Goal: Task Accomplishment & Management: Use online tool/utility

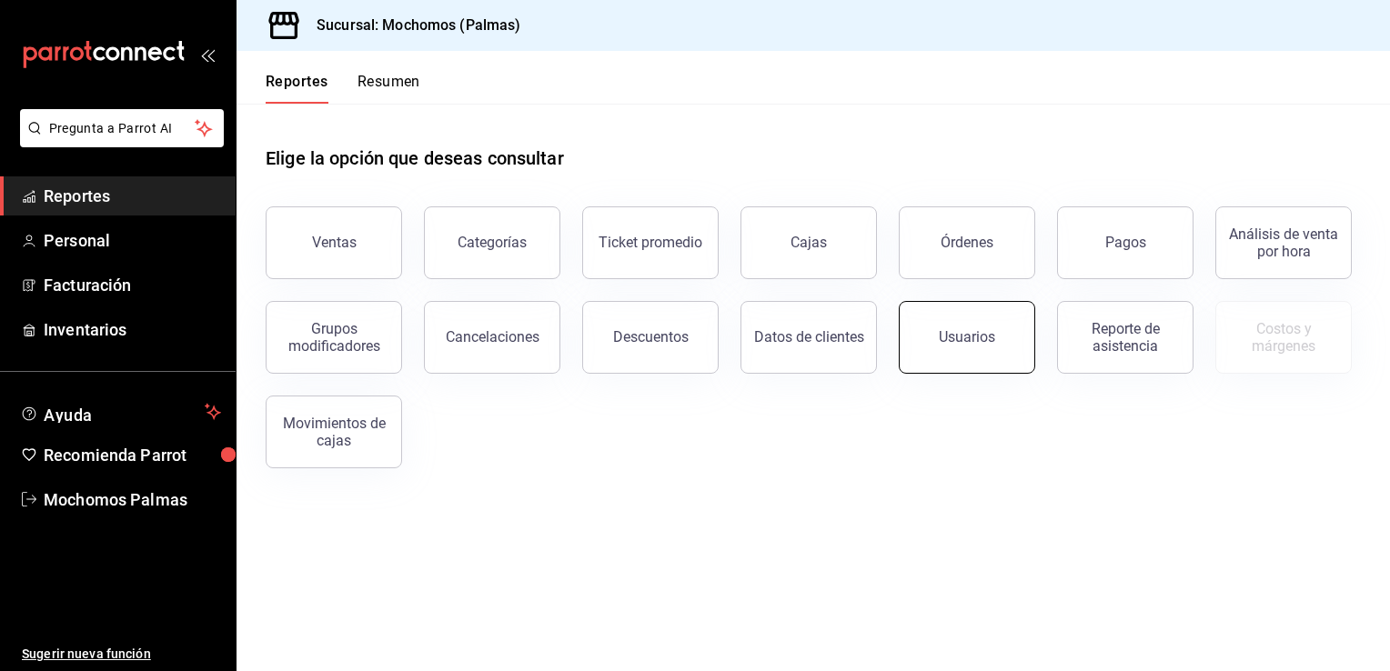
click at [939, 326] on button "Usuarios" at bounding box center [967, 337] width 136 height 73
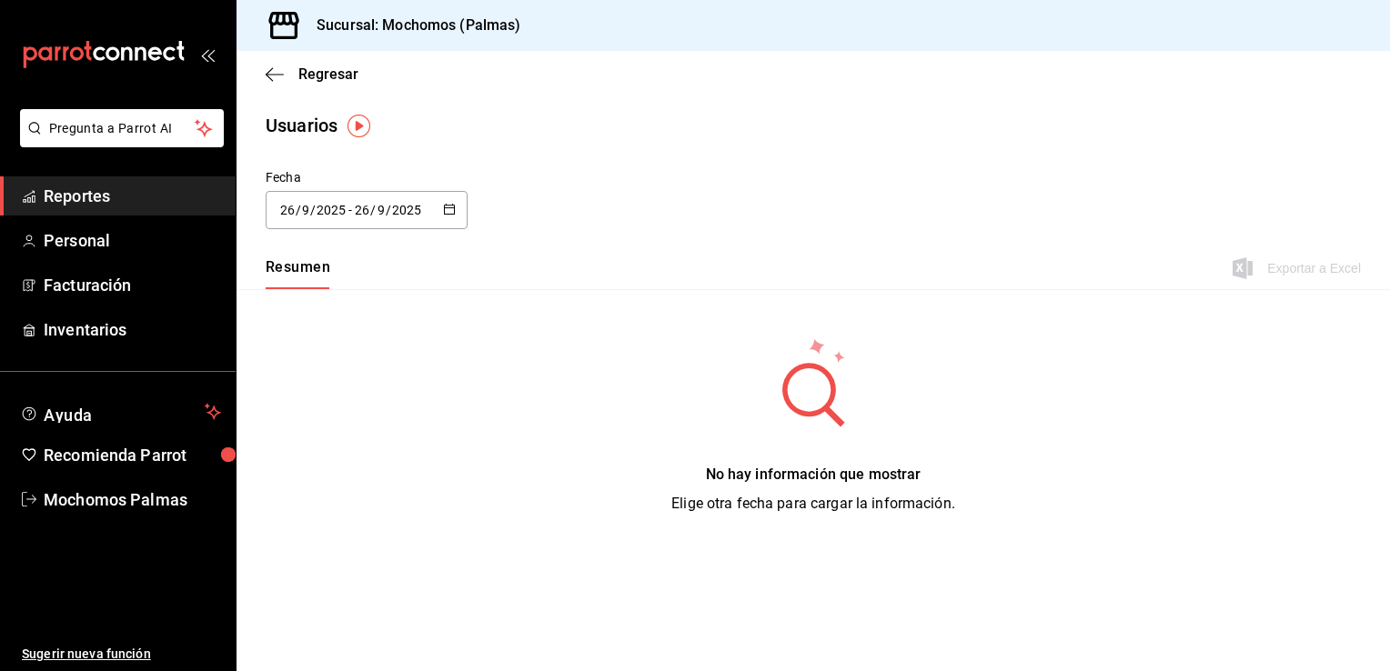
click at [450, 212] on icon "button" at bounding box center [449, 209] width 13 height 13
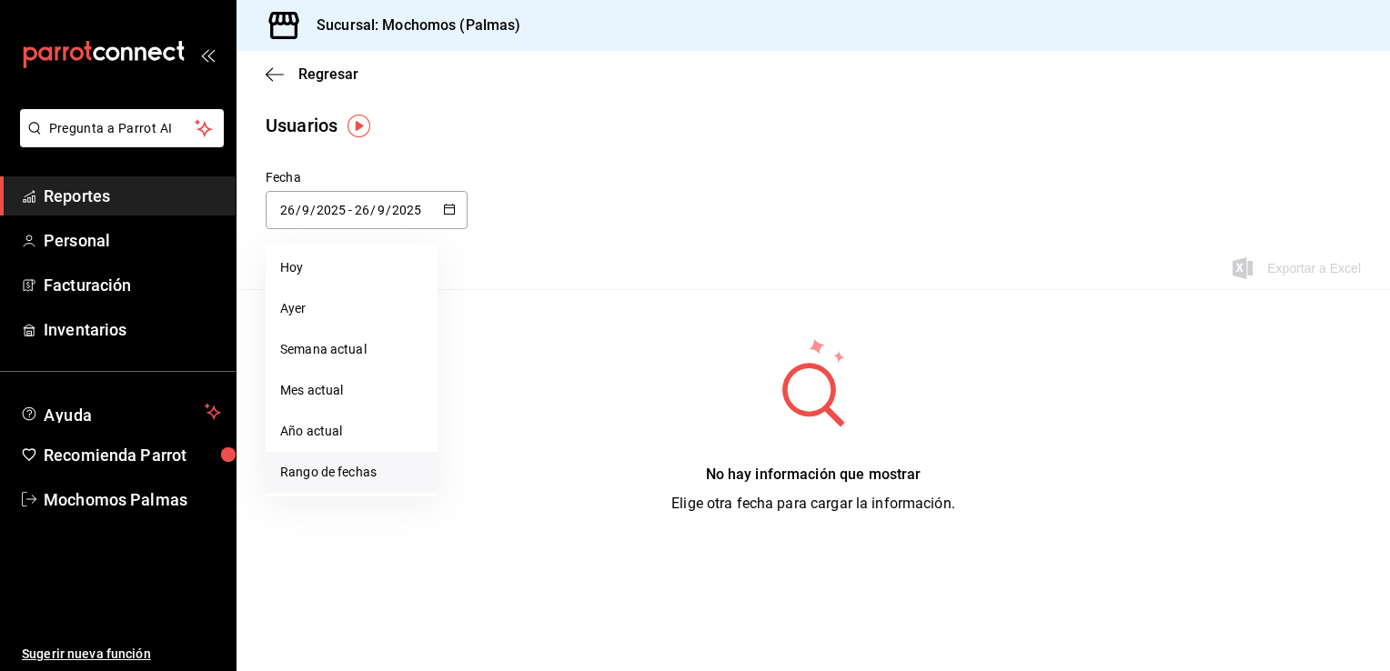
click at [284, 475] on li "Rango de fechas" at bounding box center [352, 472] width 172 height 41
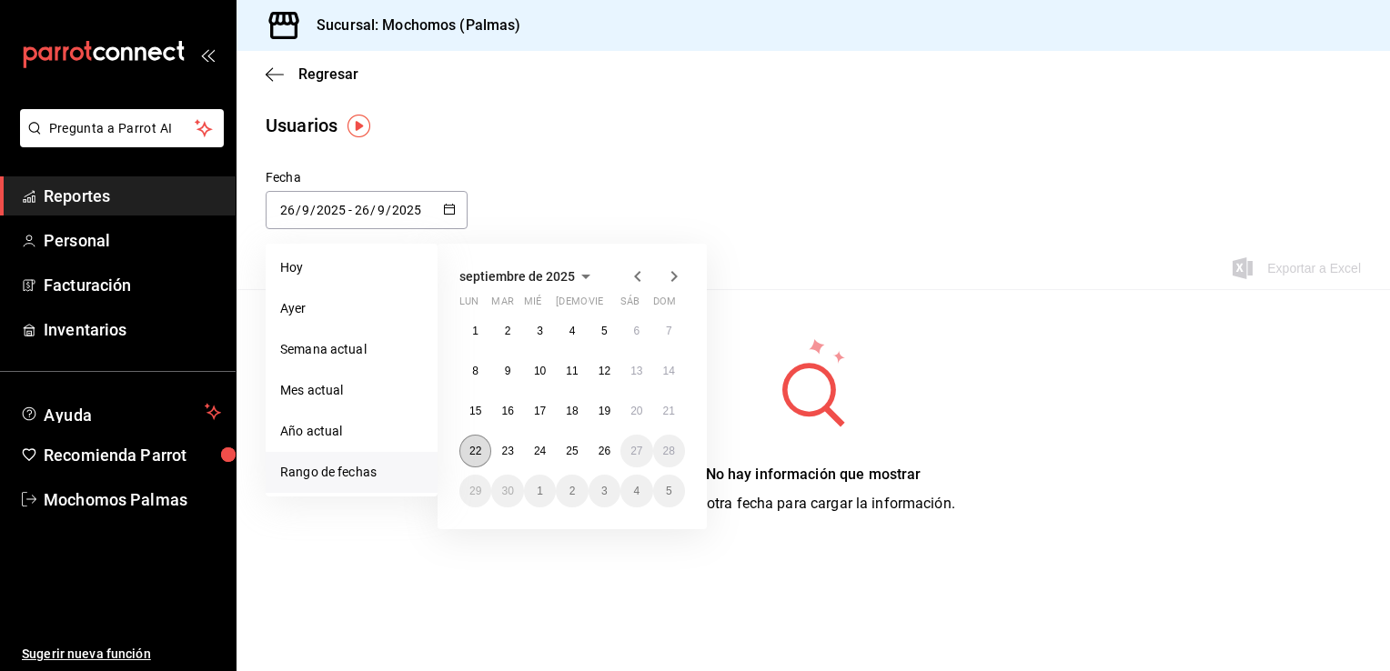
click at [473, 451] on abbr "22" at bounding box center [475, 451] width 12 height 13
click at [568, 457] on button "25" at bounding box center [572, 451] width 32 height 33
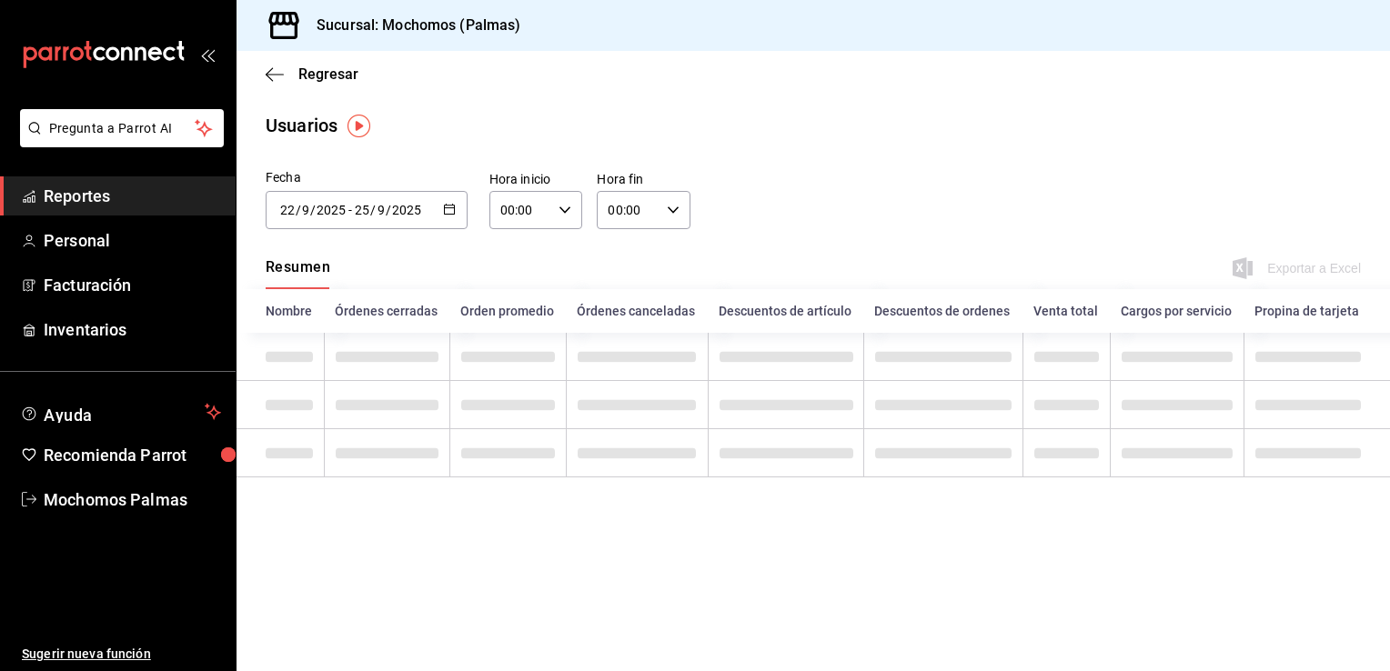
type input "[DATE]"
type input "22"
type input "[DATE]"
type input "25"
click at [564, 204] on icon "button" at bounding box center [564, 210] width 13 height 13
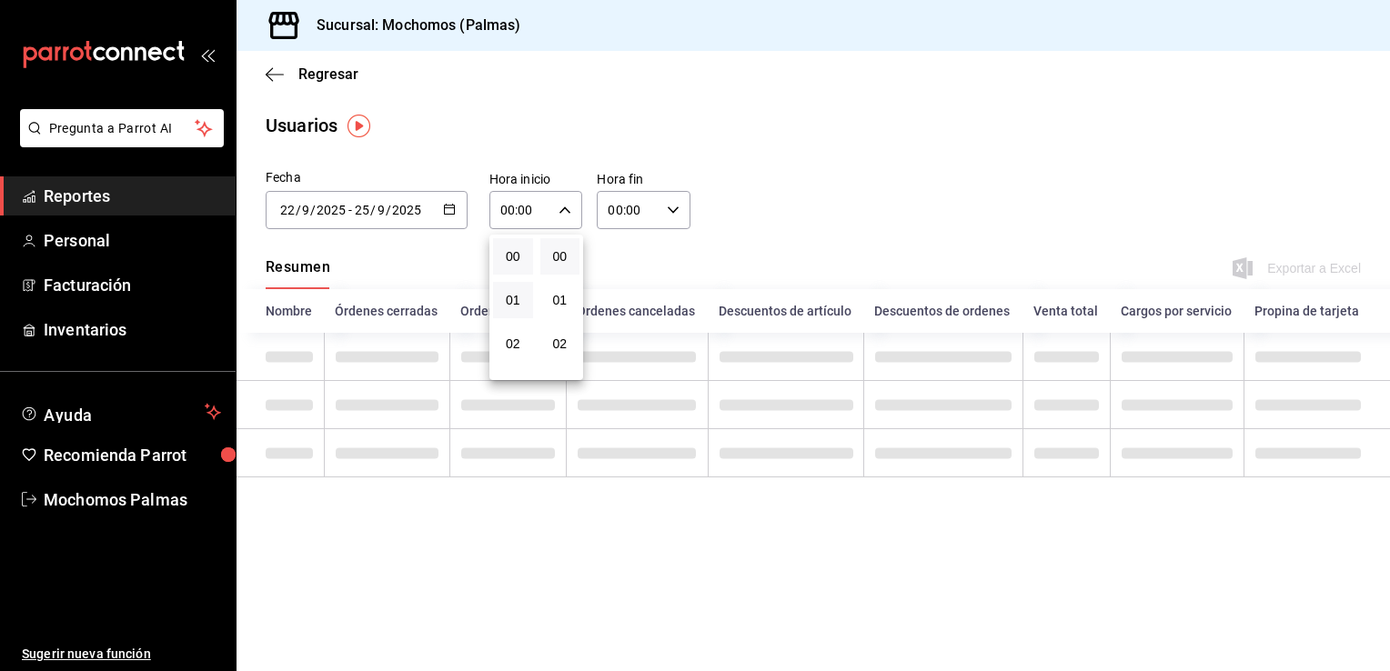
click at [515, 308] on button "01" at bounding box center [513, 300] width 40 height 36
type input "01:00"
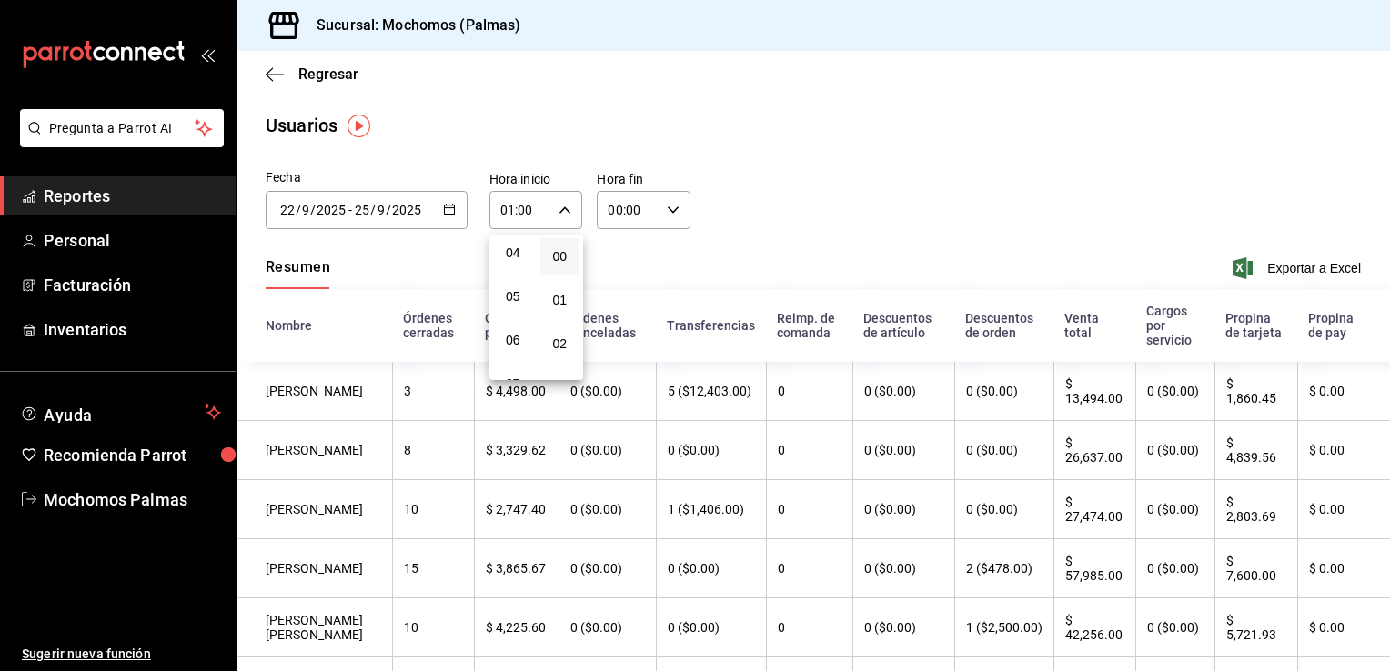
scroll to position [182, 0]
click at [514, 306] on button "05" at bounding box center [513, 293] width 40 height 36
type input "05:00"
click at [675, 206] on div at bounding box center [695, 335] width 1390 height 671
click at [672, 209] on icon "button" at bounding box center [673, 210] width 13 height 13
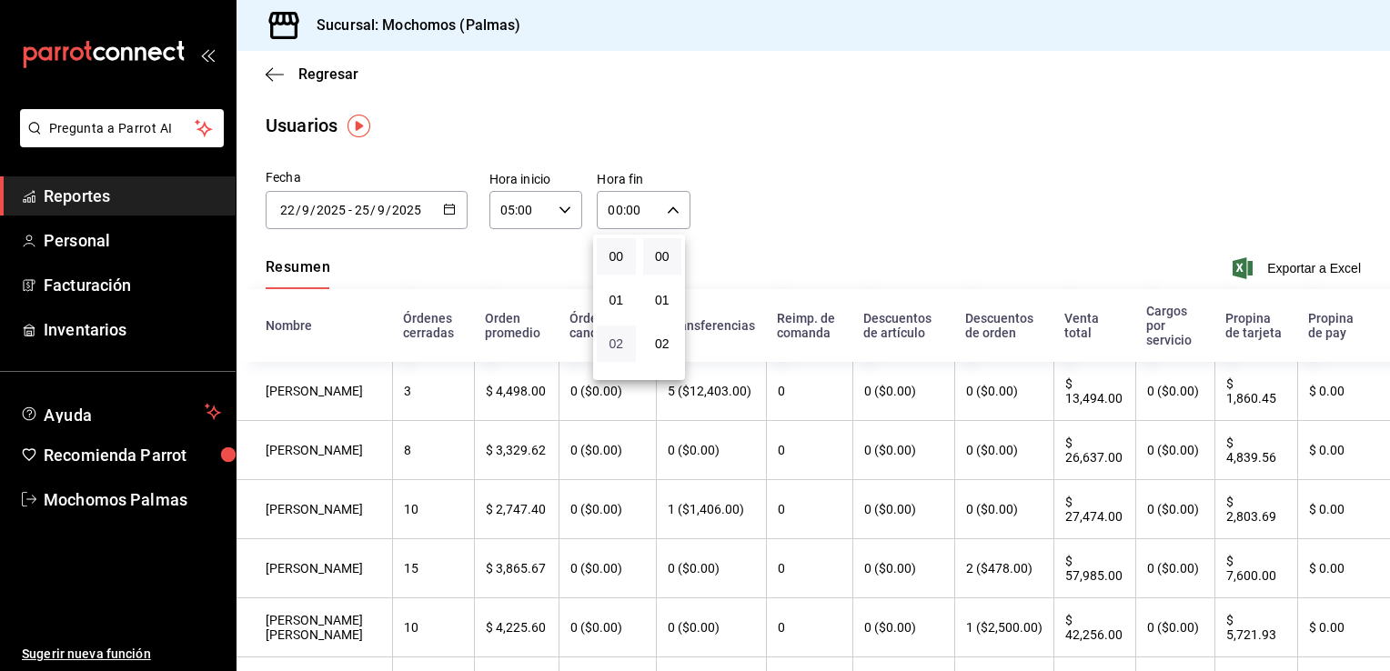
click at [609, 344] on span "02" at bounding box center [616, 344] width 17 height 15
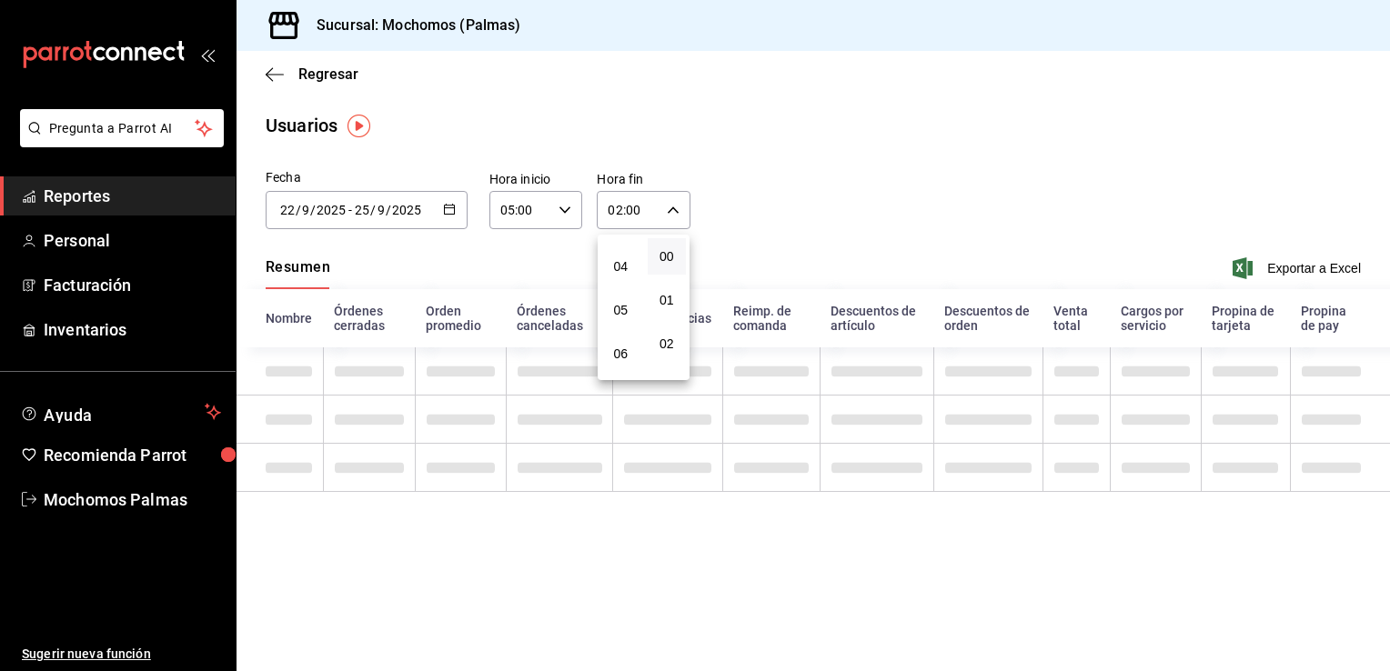
scroll to position [182, 0]
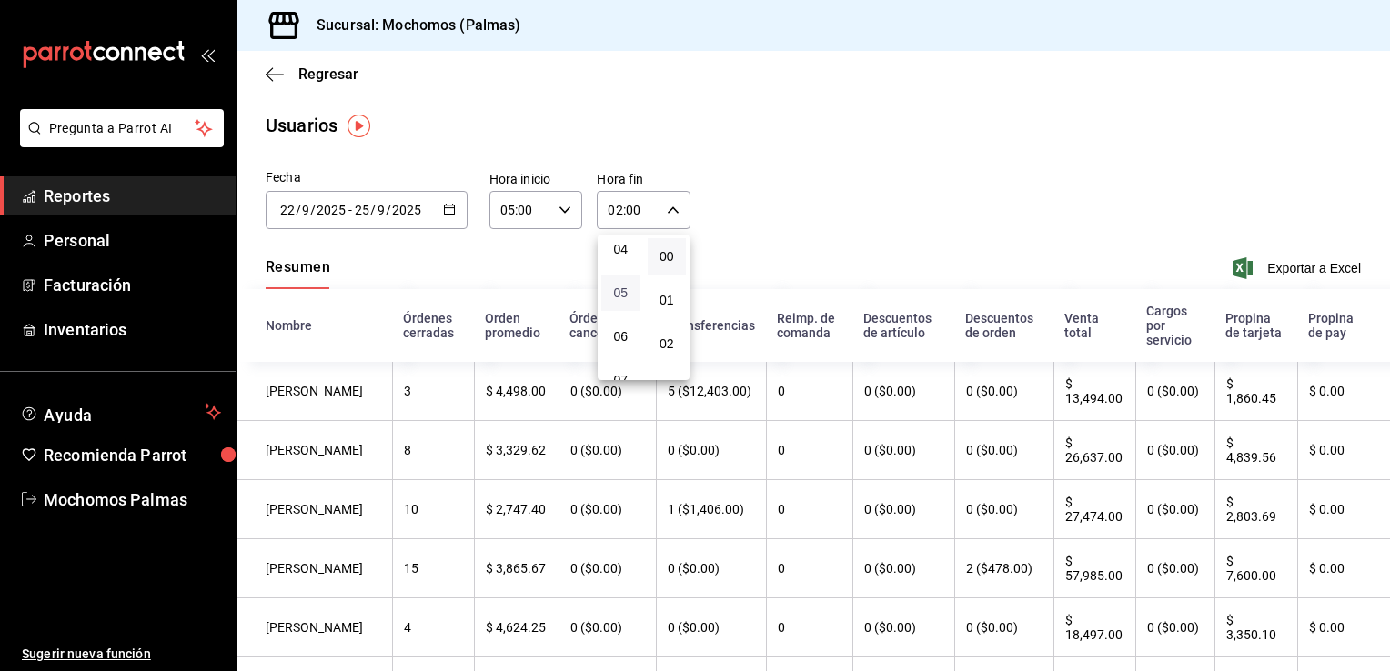
click at [622, 298] on span "05" at bounding box center [620, 293] width 17 height 15
type input "05:00"
click at [779, 193] on div at bounding box center [695, 335] width 1390 height 671
click at [1287, 257] on span "Exportar a Excel" at bounding box center [1298, 268] width 125 height 22
click at [548, 213] on div "05:00 Hora inicio" at bounding box center [536, 210] width 94 height 38
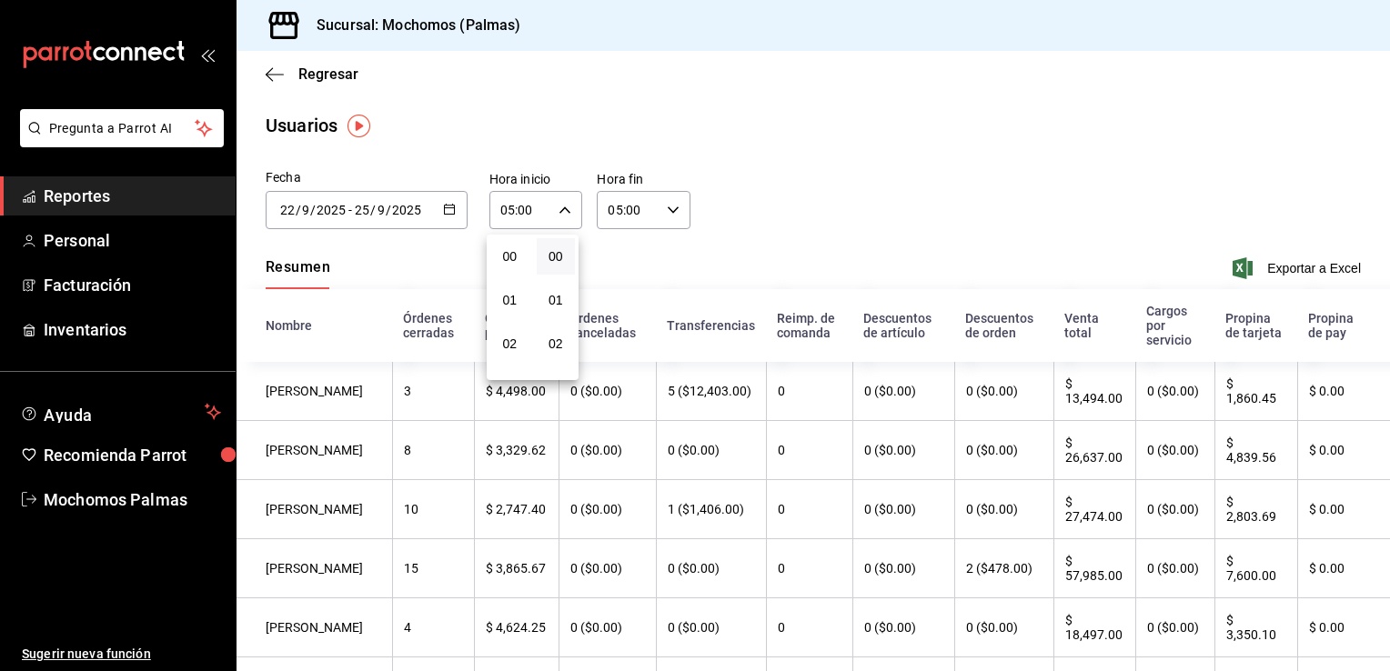
scroll to position [222, 0]
click at [672, 210] on div at bounding box center [695, 335] width 1390 height 671
click at [549, 213] on div "05:00 Hora inicio" at bounding box center [536, 210] width 94 height 38
click at [515, 259] on span "05" at bounding box center [509, 253] width 17 height 15
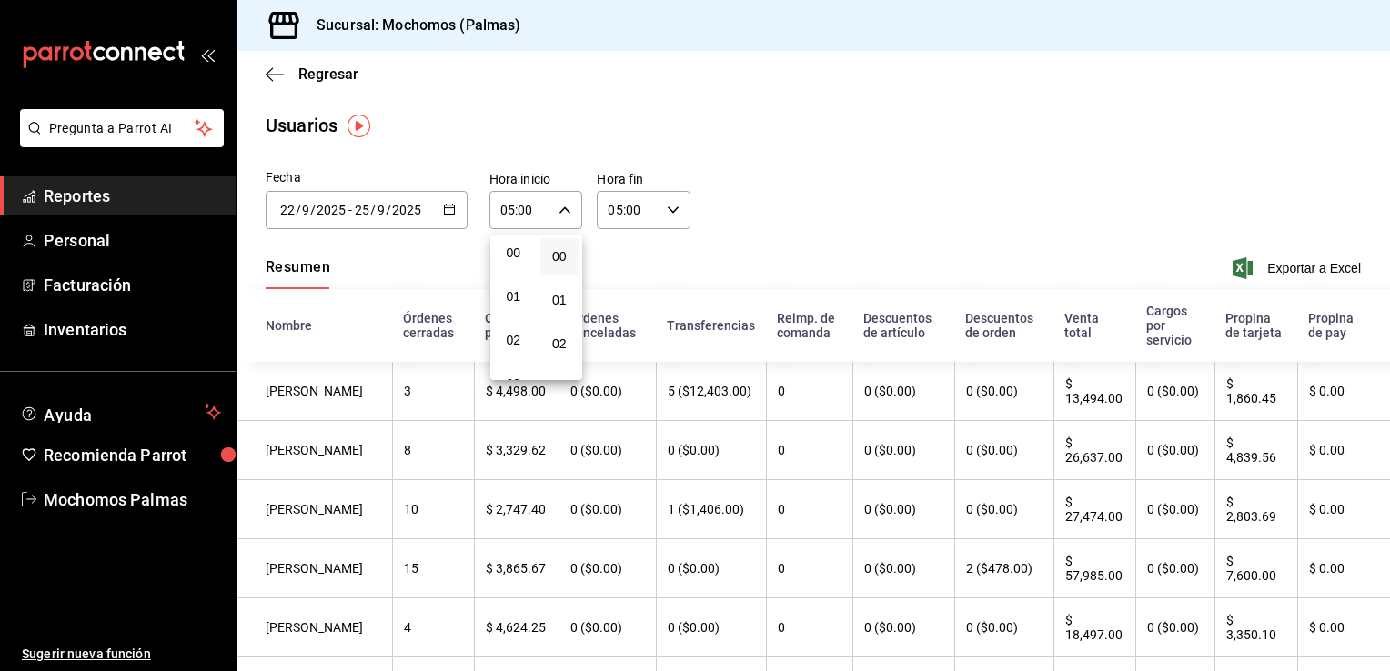
click at [515, 259] on span "00" at bounding box center [513, 253] width 17 height 15
click at [819, 171] on div at bounding box center [695, 335] width 1390 height 671
click at [450, 205] on \(Stroke\) "button" at bounding box center [449, 210] width 11 height 10
click at [547, 132] on div "Usuarios" at bounding box center [812, 125] width 1153 height 27
click at [557, 201] on div "00:00 Hora inicio" at bounding box center [536, 210] width 94 height 38
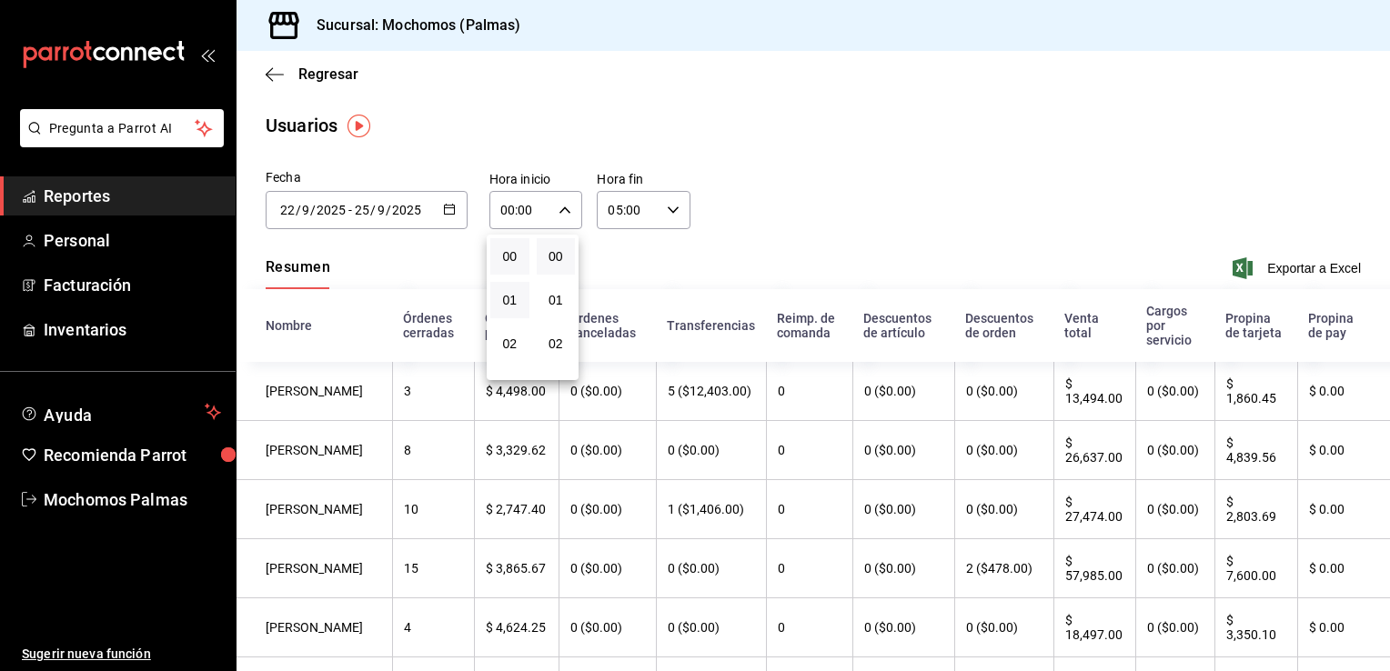
click at [508, 309] on button "01" at bounding box center [509, 300] width 39 height 36
type input "01:00"
click at [513, 278] on span "12" at bounding box center [513, 271] width 17 height 15
type input "12:00"
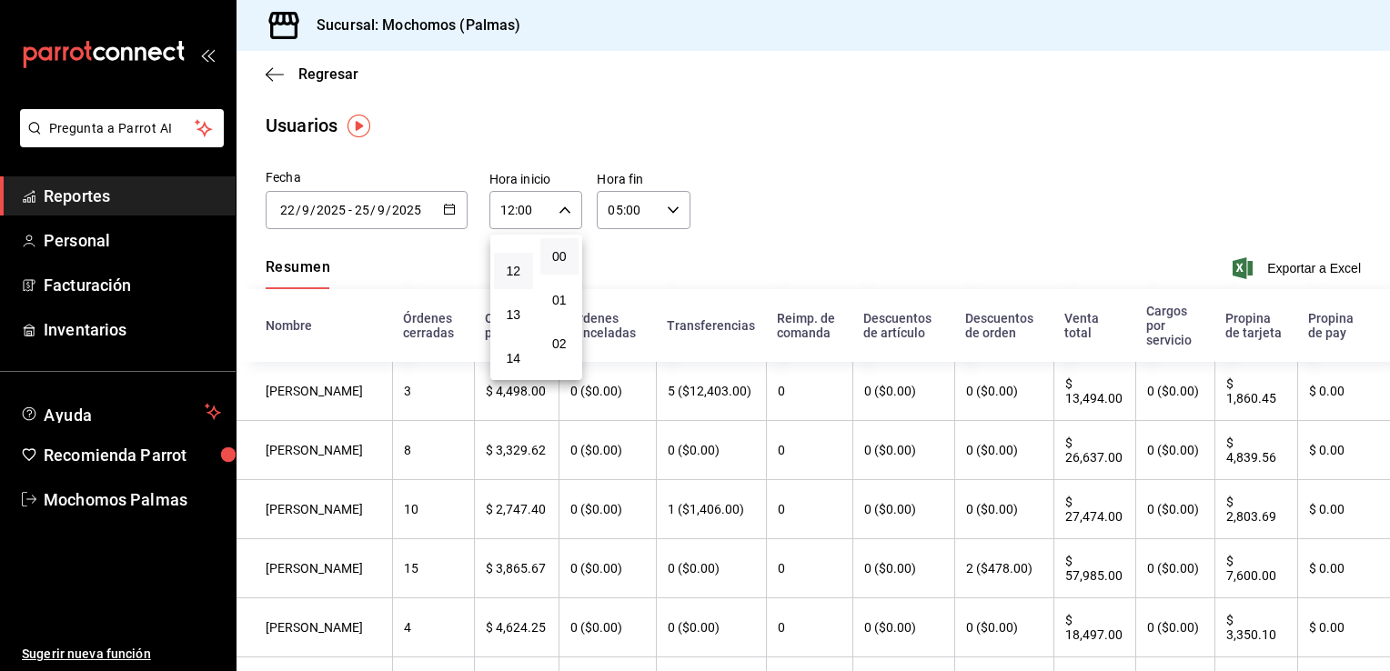
click at [669, 216] on div at bounding box center [695, 335] width 1390 height 671
click at [669, 216] on icon "button" at bounding box center [673, 210] width 13 height 13
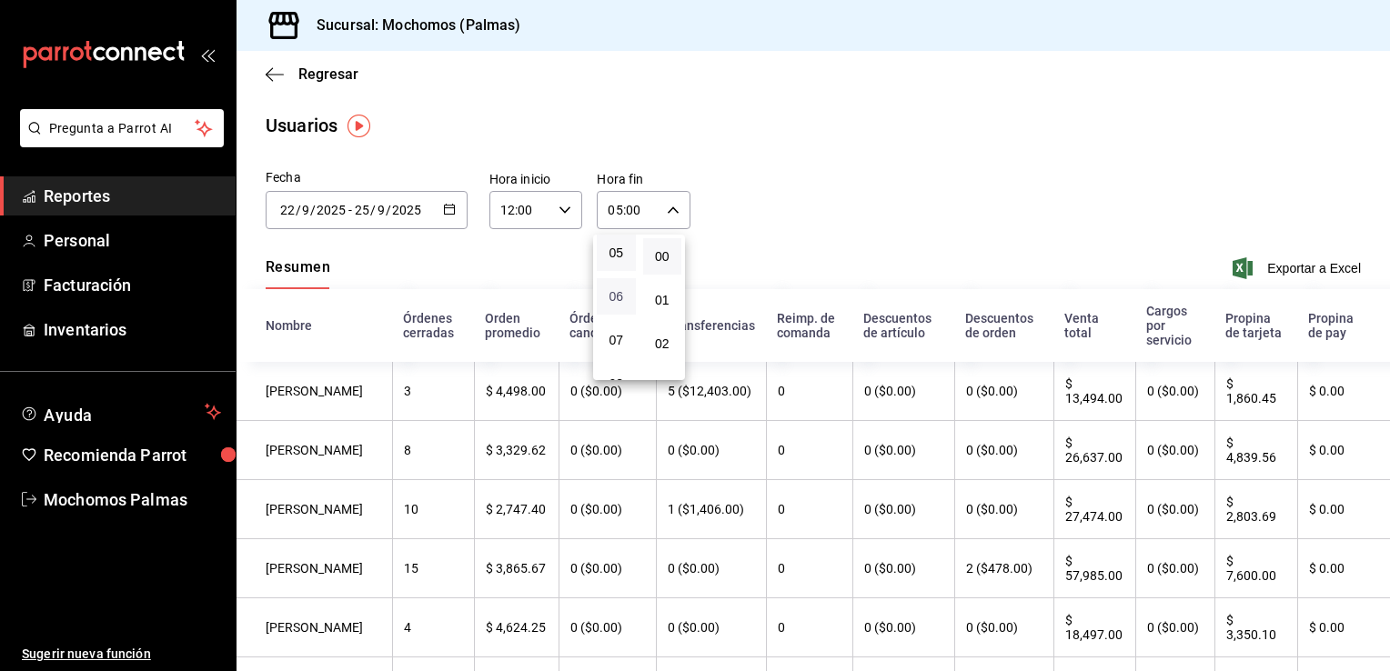
click at [616, 295] on span "06" at bounding box center [616, 296] width 17 height 15
click at [622, 356] on span "23" at bounding box center [620, 358] width 17 height 15
type input "23:00"
click at [906, 183] on div at bounding box center [695, 335] width 1390 height 671
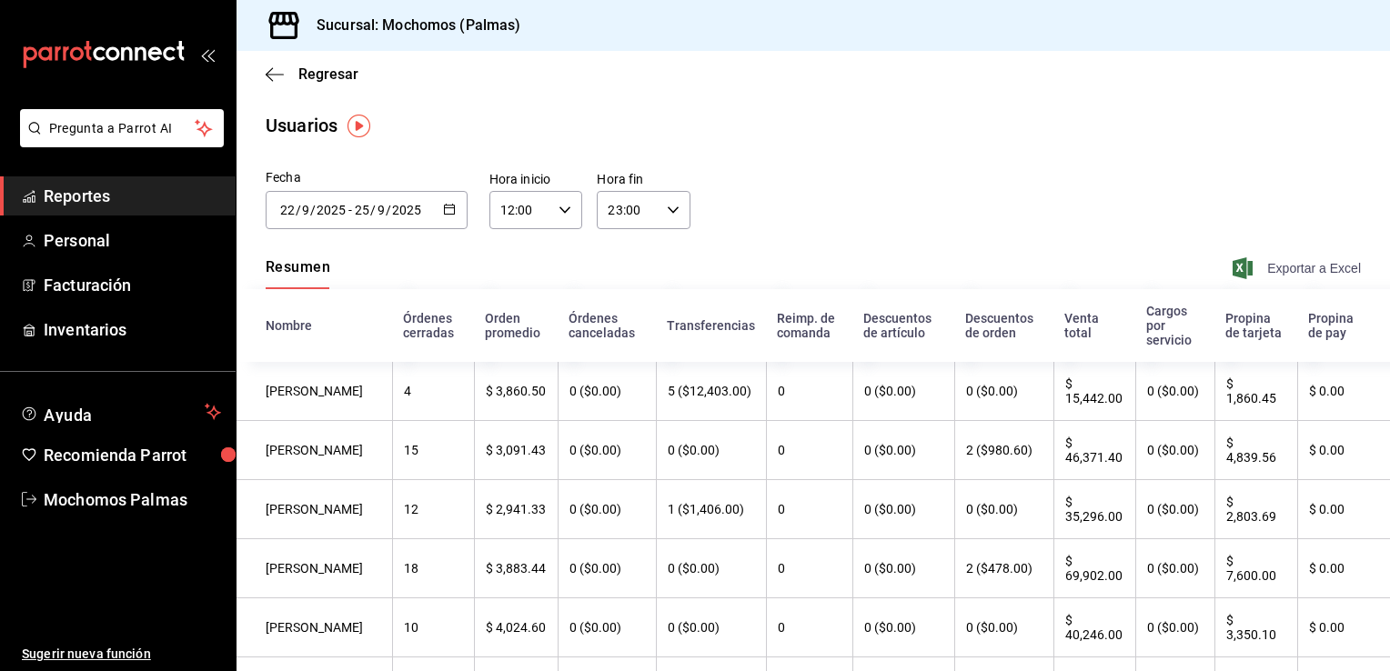
click at [1306, 261] on span "Exportar a Excel" at bounding box center [1298, 268] width 125 height 22
